Goal: Task Accomplishment & Management: Manage account settings

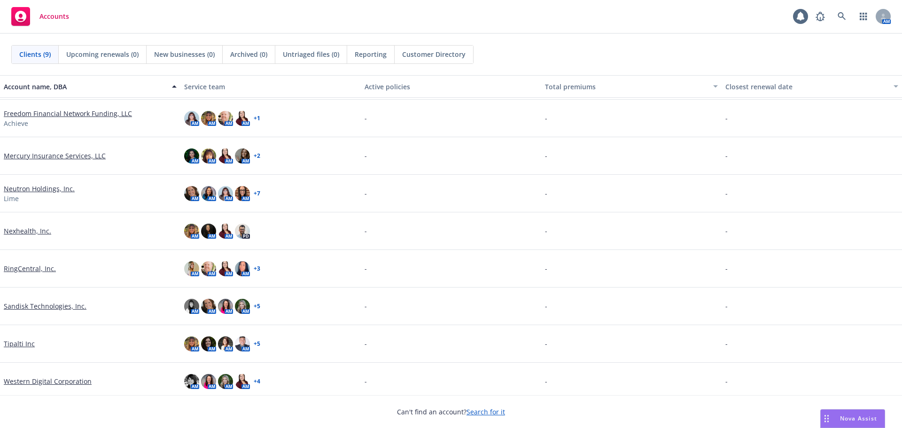
scroll to position [41, 0]
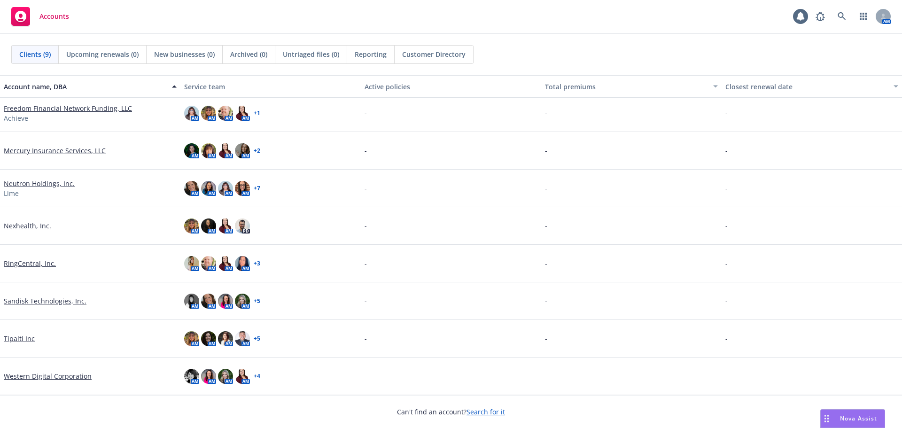
click at [19, 183] on link "Neutron Holdings, Inc." at bounding box center [39, 184] width 71 height 10
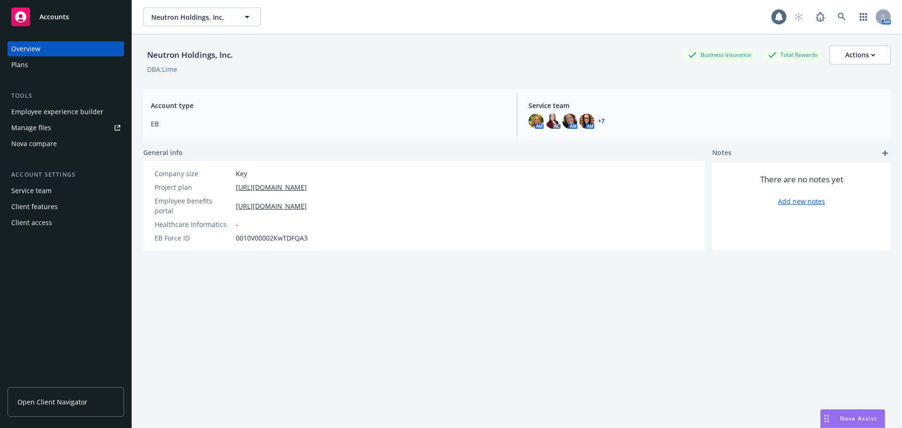
click at [598, 122] on link "+ 7" at bounding box center [601, 121] width 7 height 6
